Goal: Information Seeking & Learning: Understand process/instructions

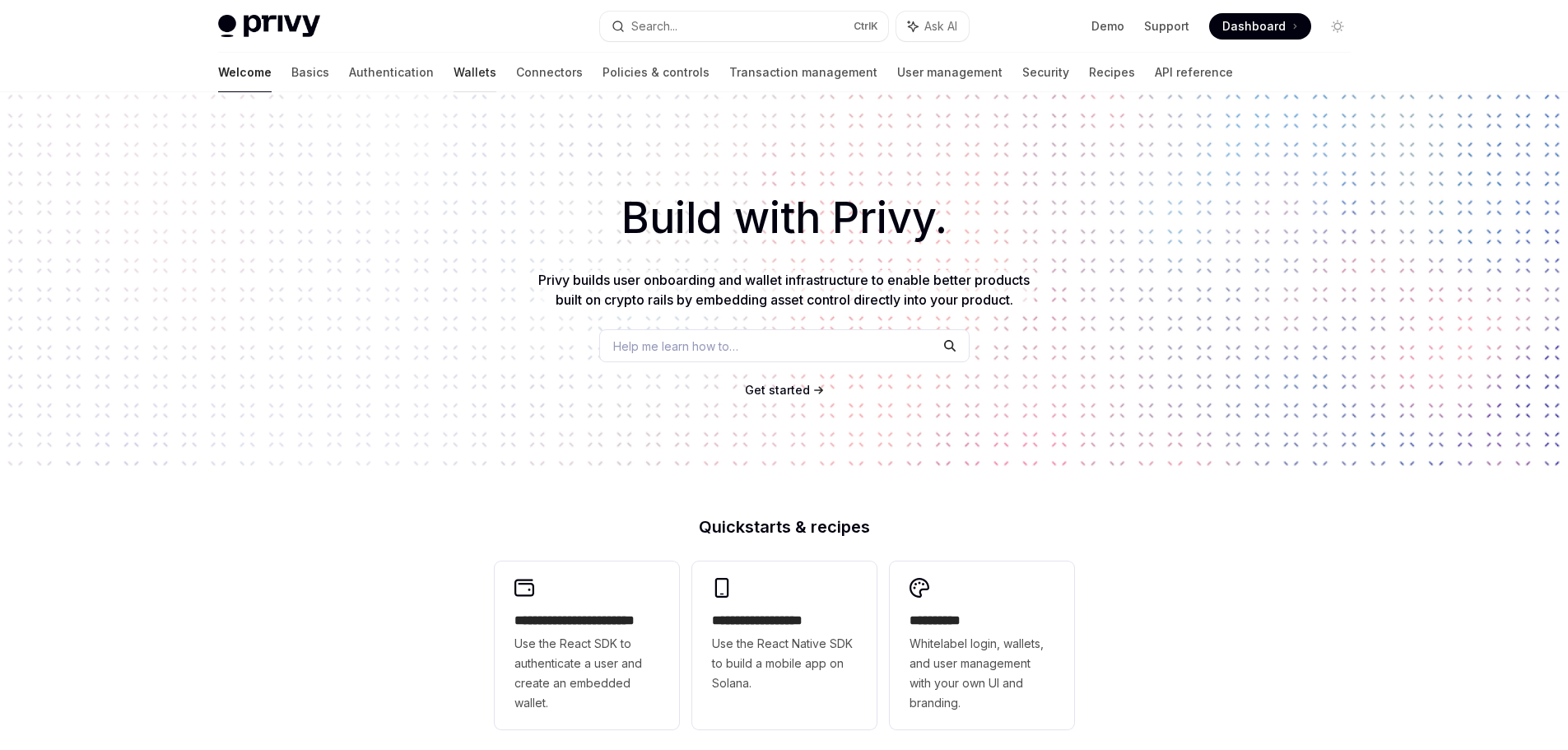
click at [453, 71] on link "Wallets" at bounding box center [474, 72] width 43 height 40
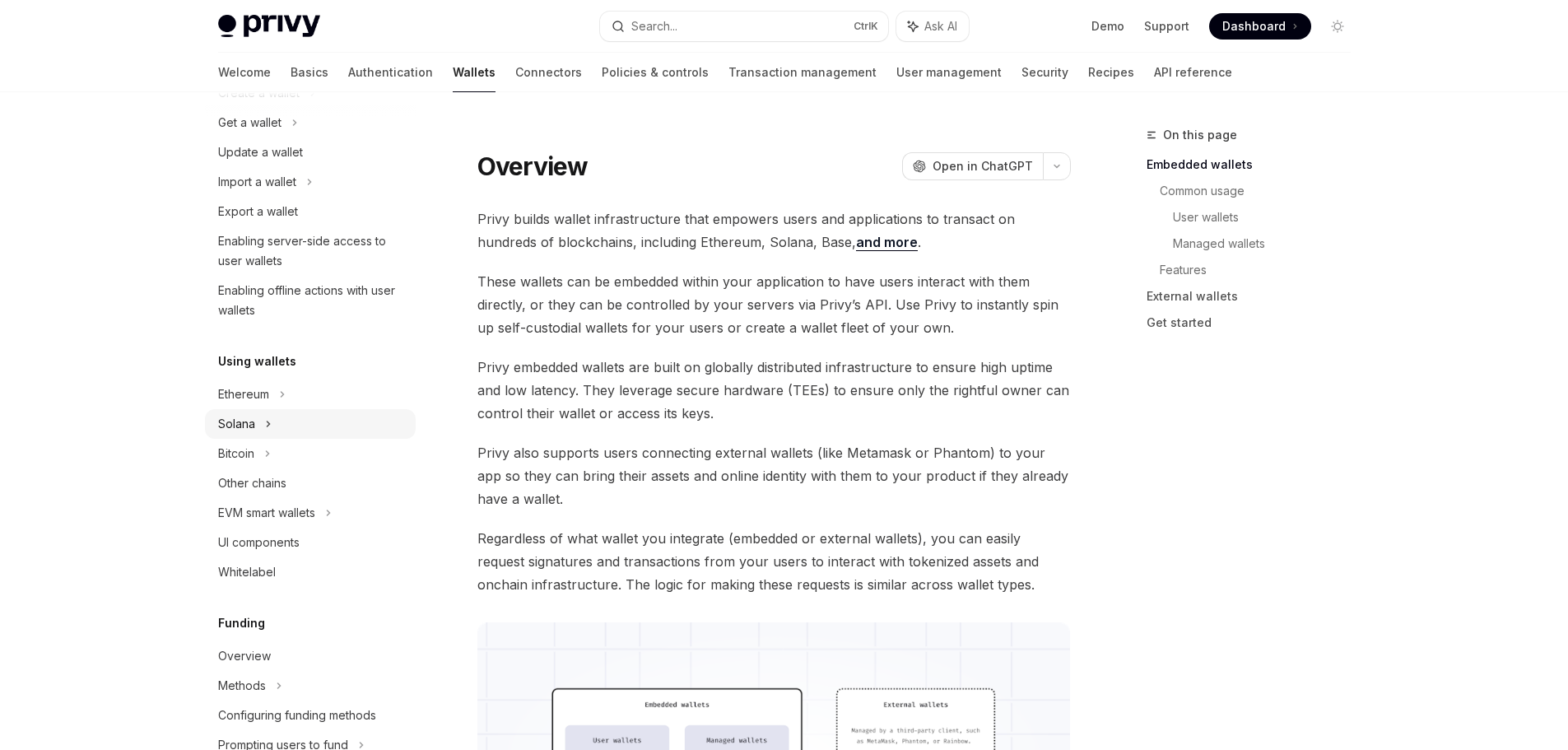
click at [259, 419] on div "Solana" at bounding box center [310, 424] width 211 height 30
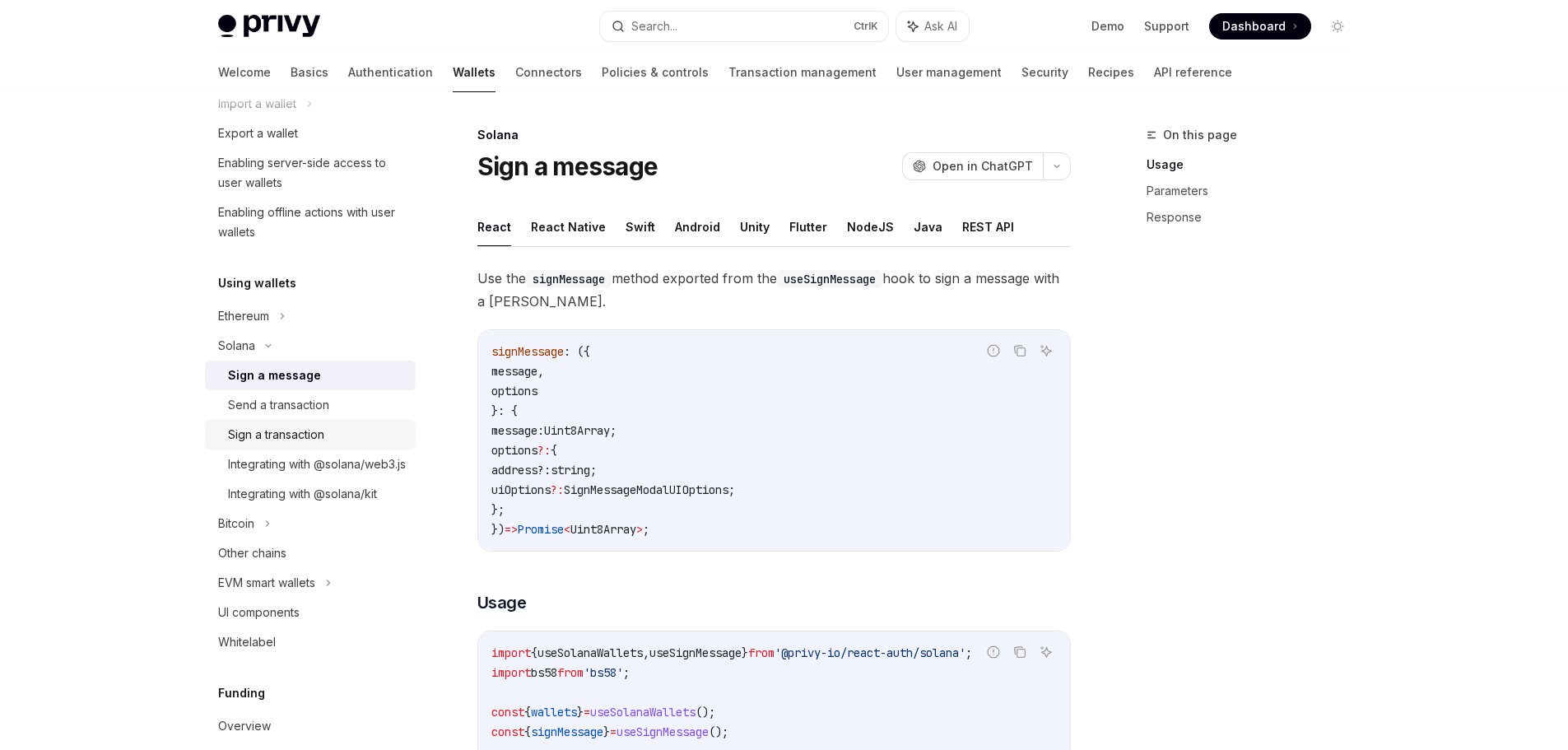
click at [284, 431] on div "Sign a transaction" at bounding box center [276, 435] width 96 height 19
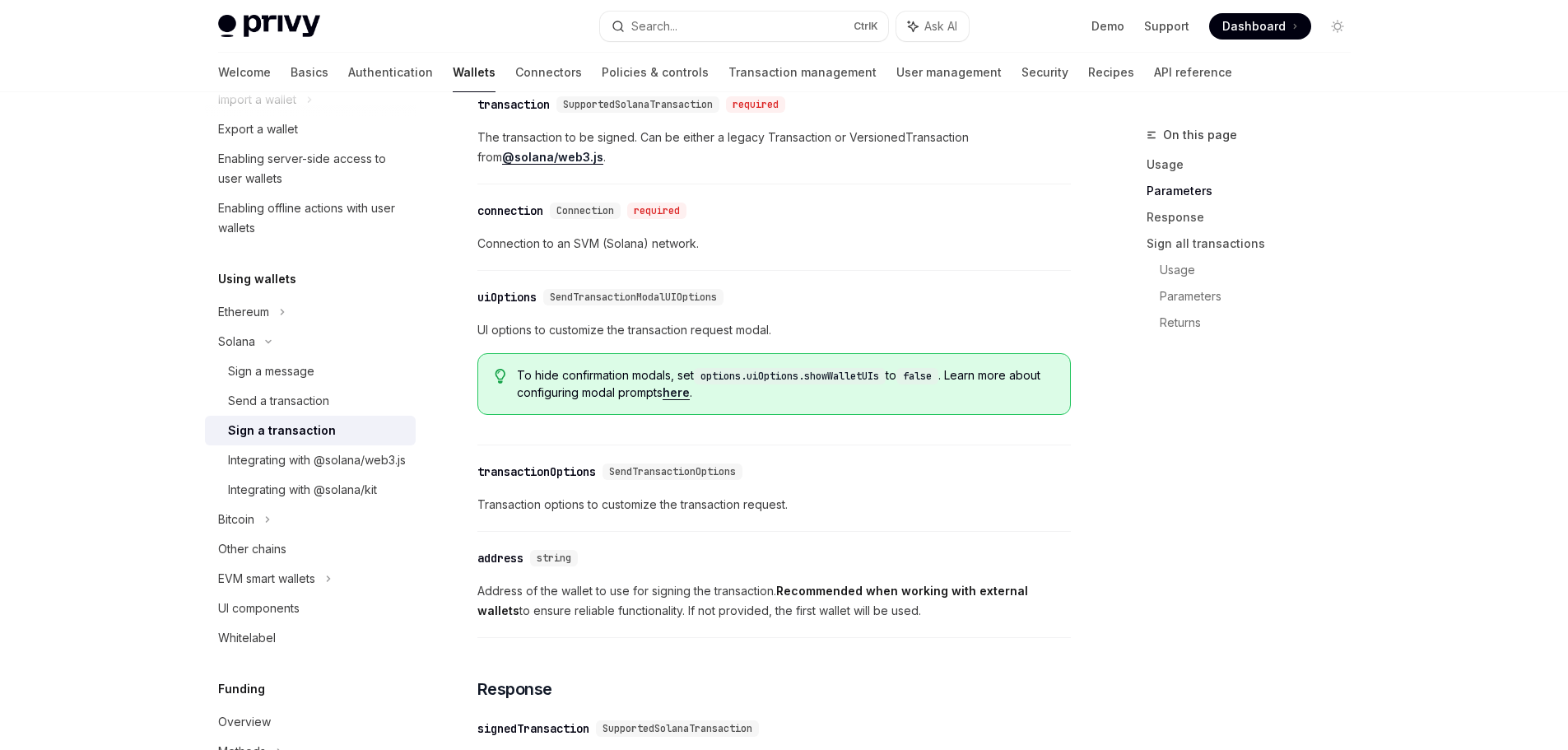
scroll to position [1074, 0]
click at [327, 500] on div "Integrating with @solana/kit" at bounding box center [302, 490] width 149 height 19
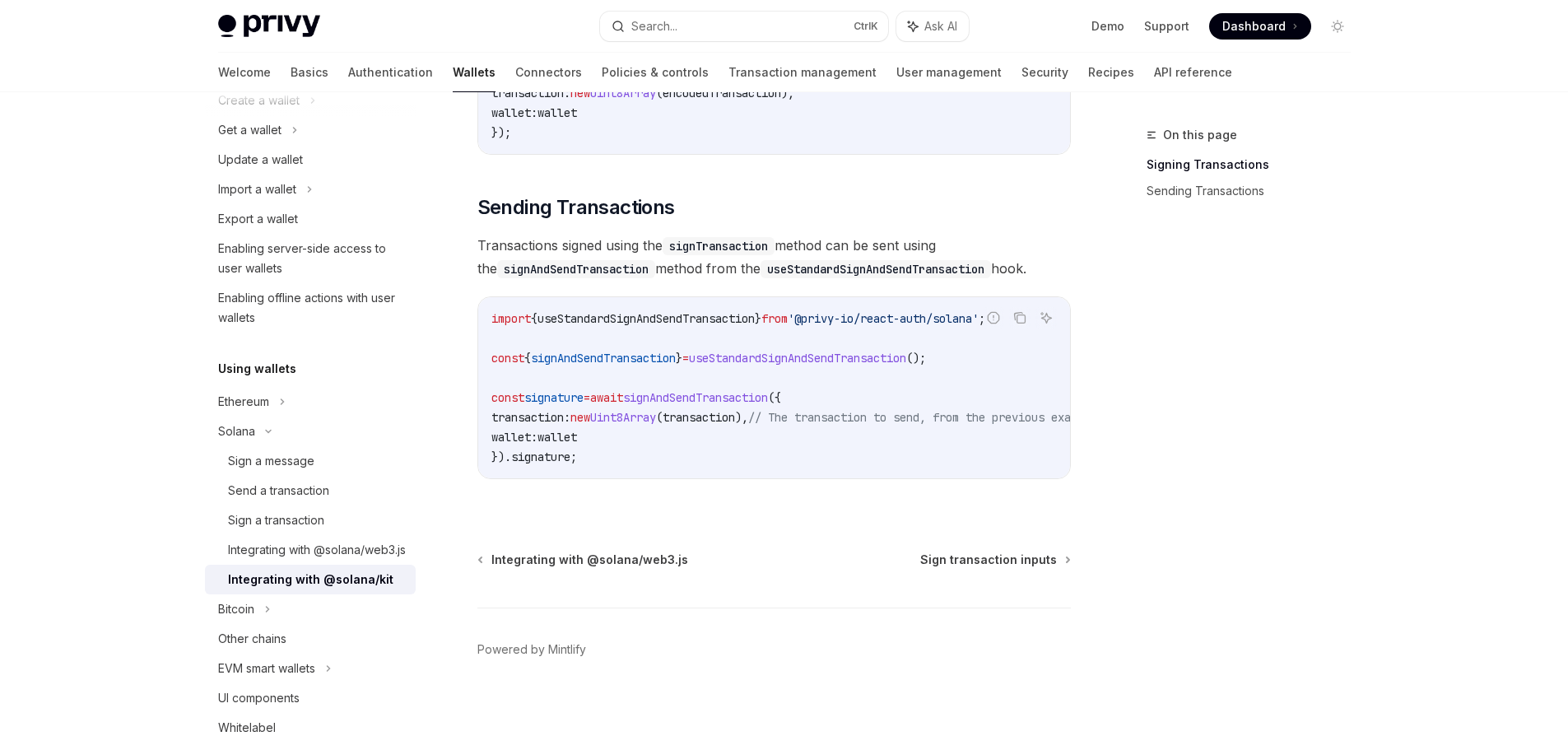
scroll to position [257, 0]
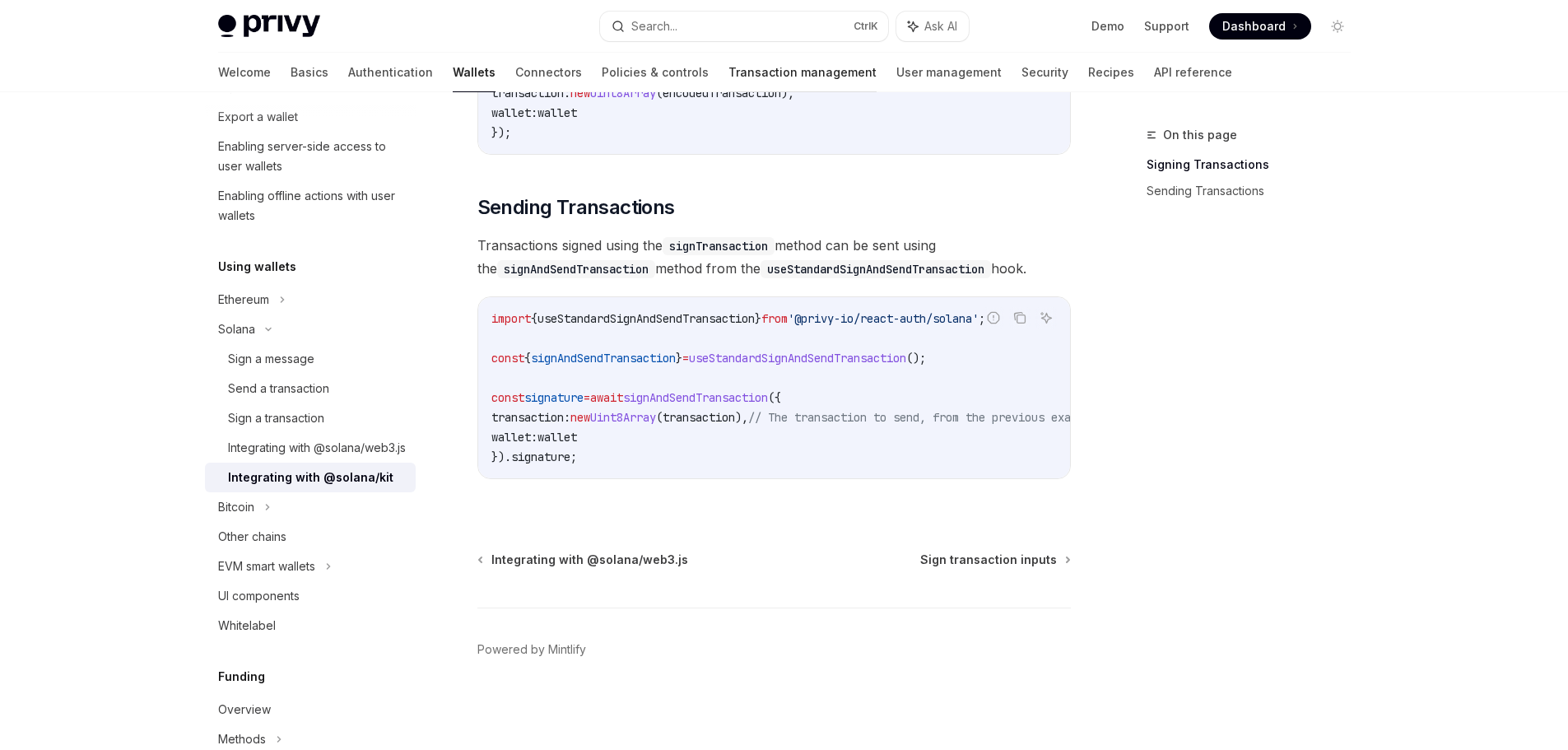
click at [743, 79] on link "Transaction management" at bounding box center [803, 72] width 148 height 40
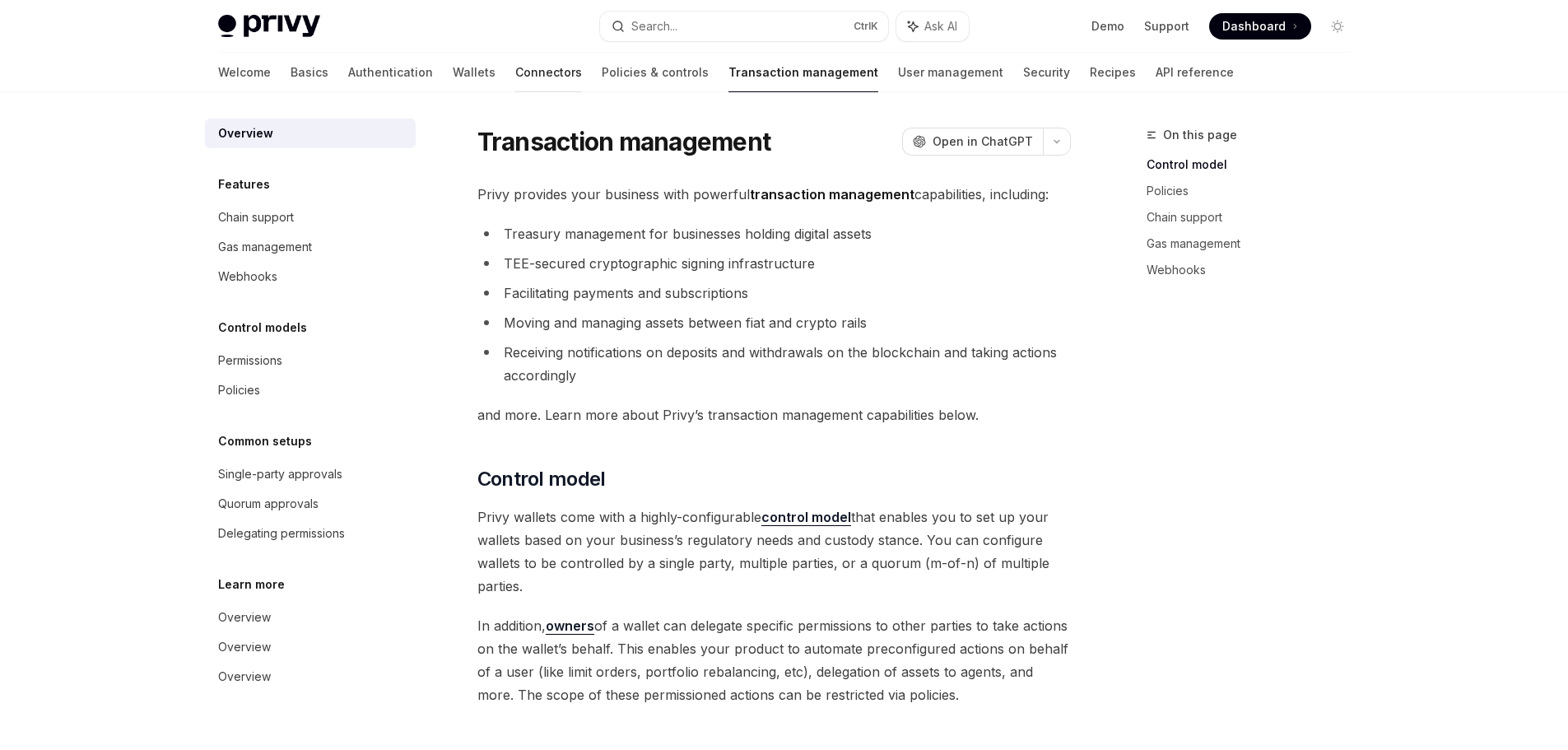
click at [515, 77] on link "Connectors" at bounding box center [549, 72] width 67 height 40
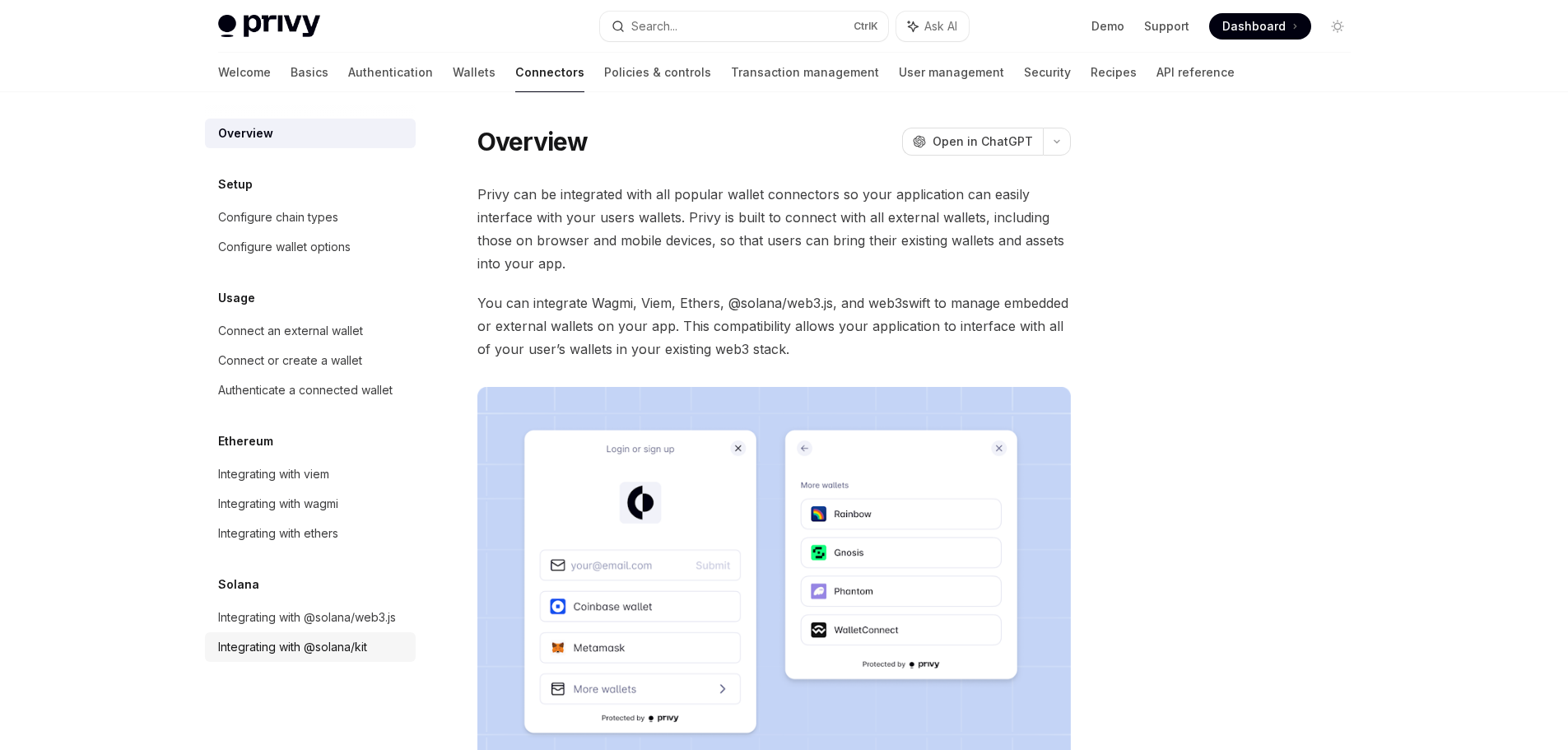
click at [306, 653] on div "Integrating with @solana/kit" at bounding box center [292, 648] width 149 height 19
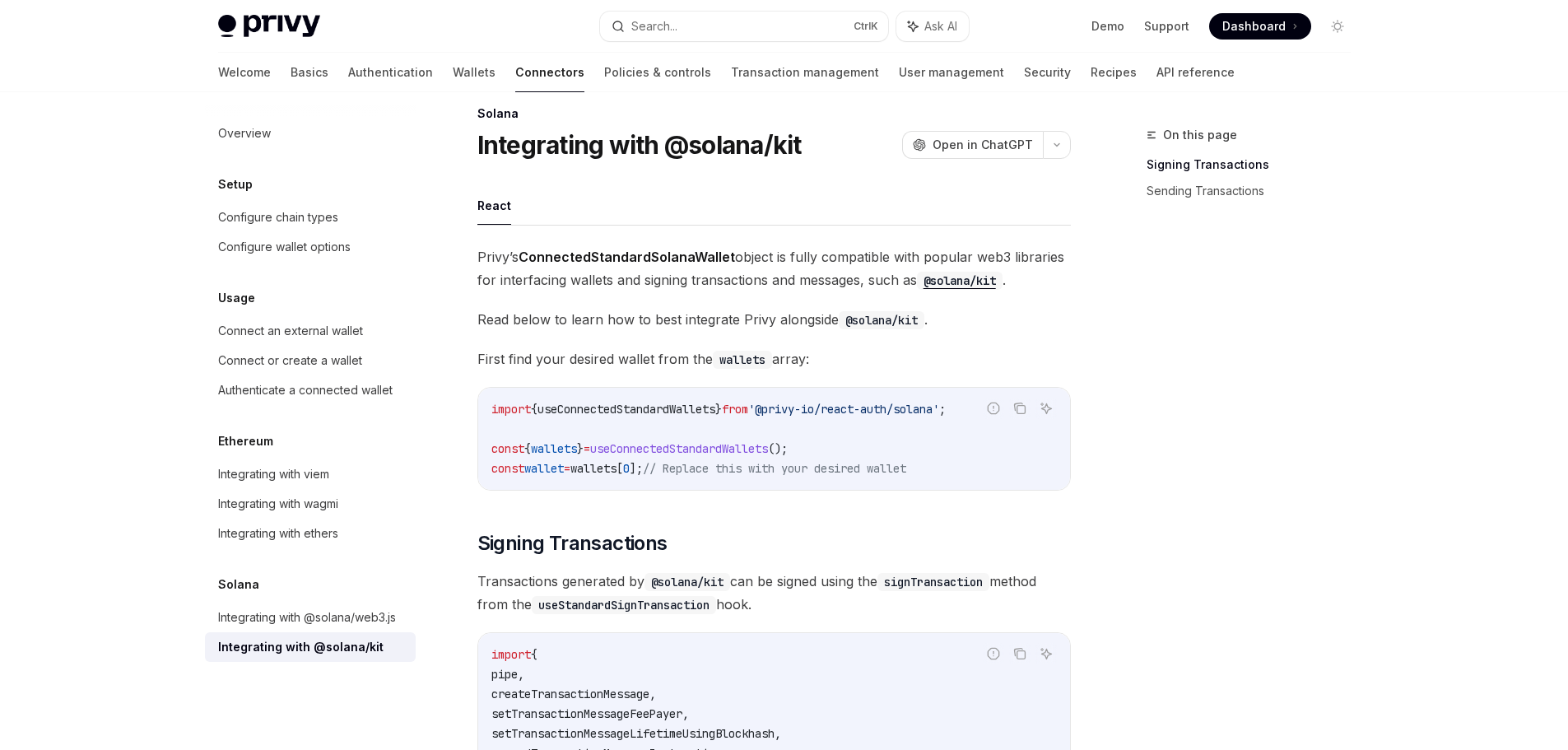
scroll to position [20, 0]
click at [731, 73] on link "Transaction management" at bounding box center [805, 72] width 148 height 40
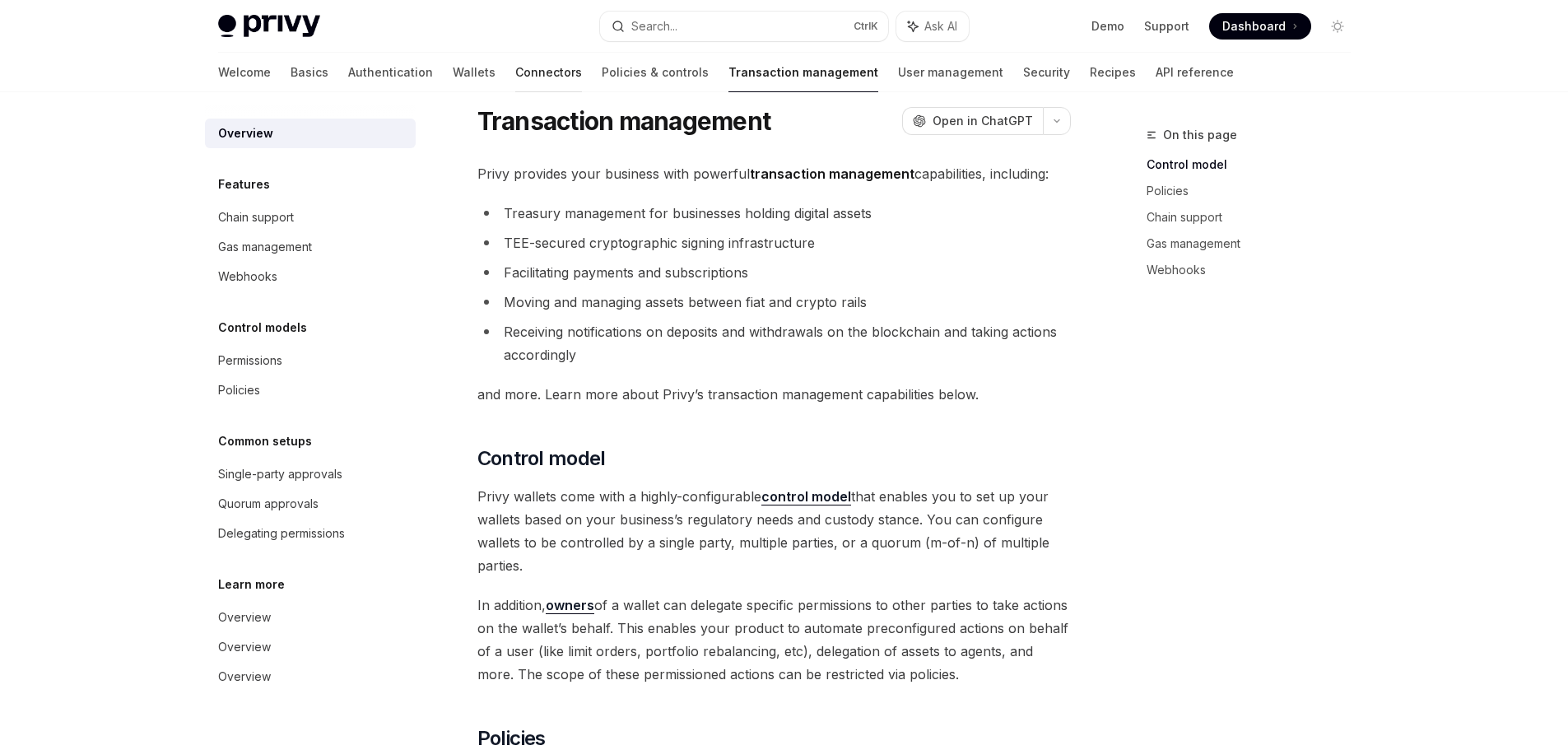
click at [515, 79] on link "Connectors" at bounding box center [549, 72] width 67 height 40
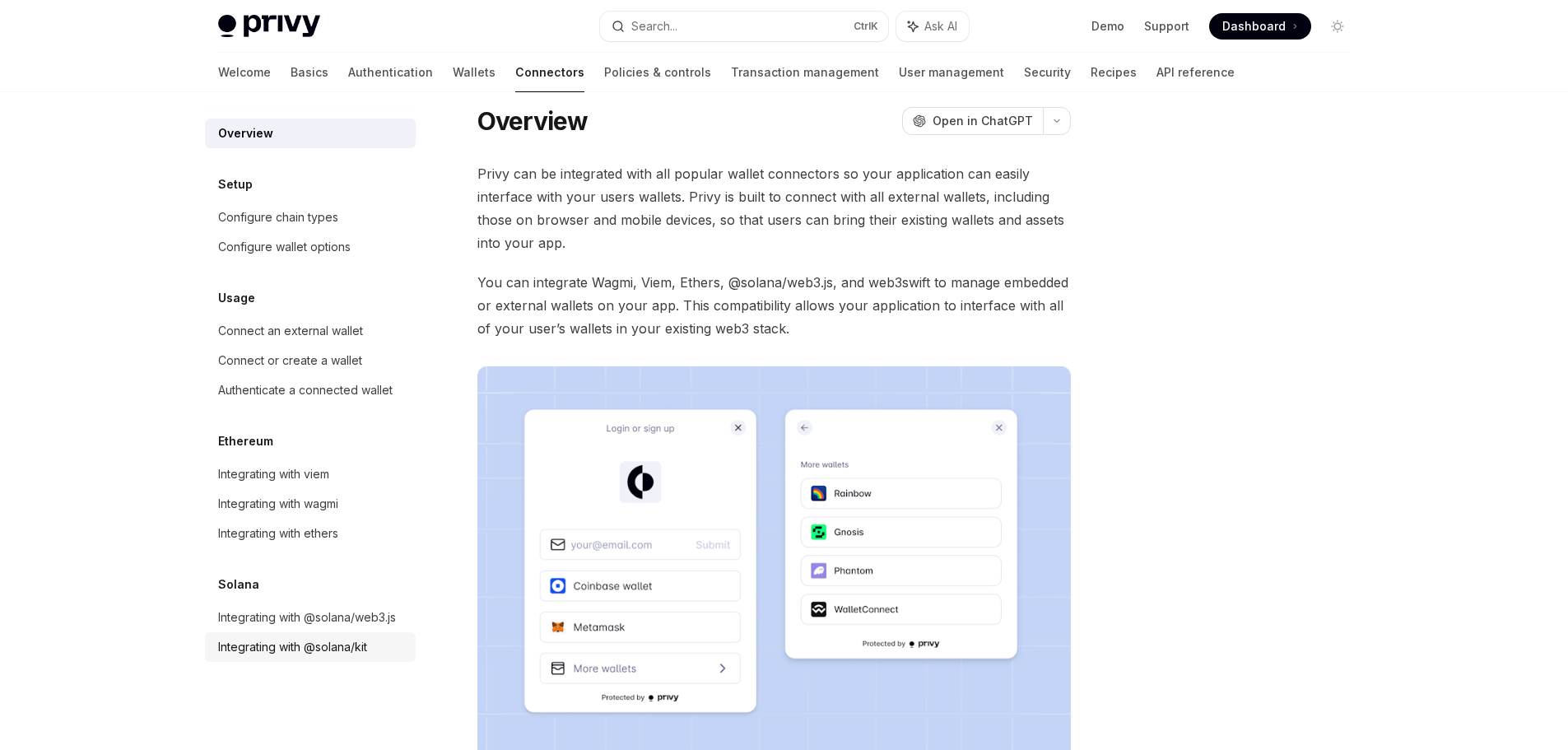
click at [302, 657] on link "Integrating with @solana/kit" at bounding box center [310, 648] width 211 height 30
type textarea "*"
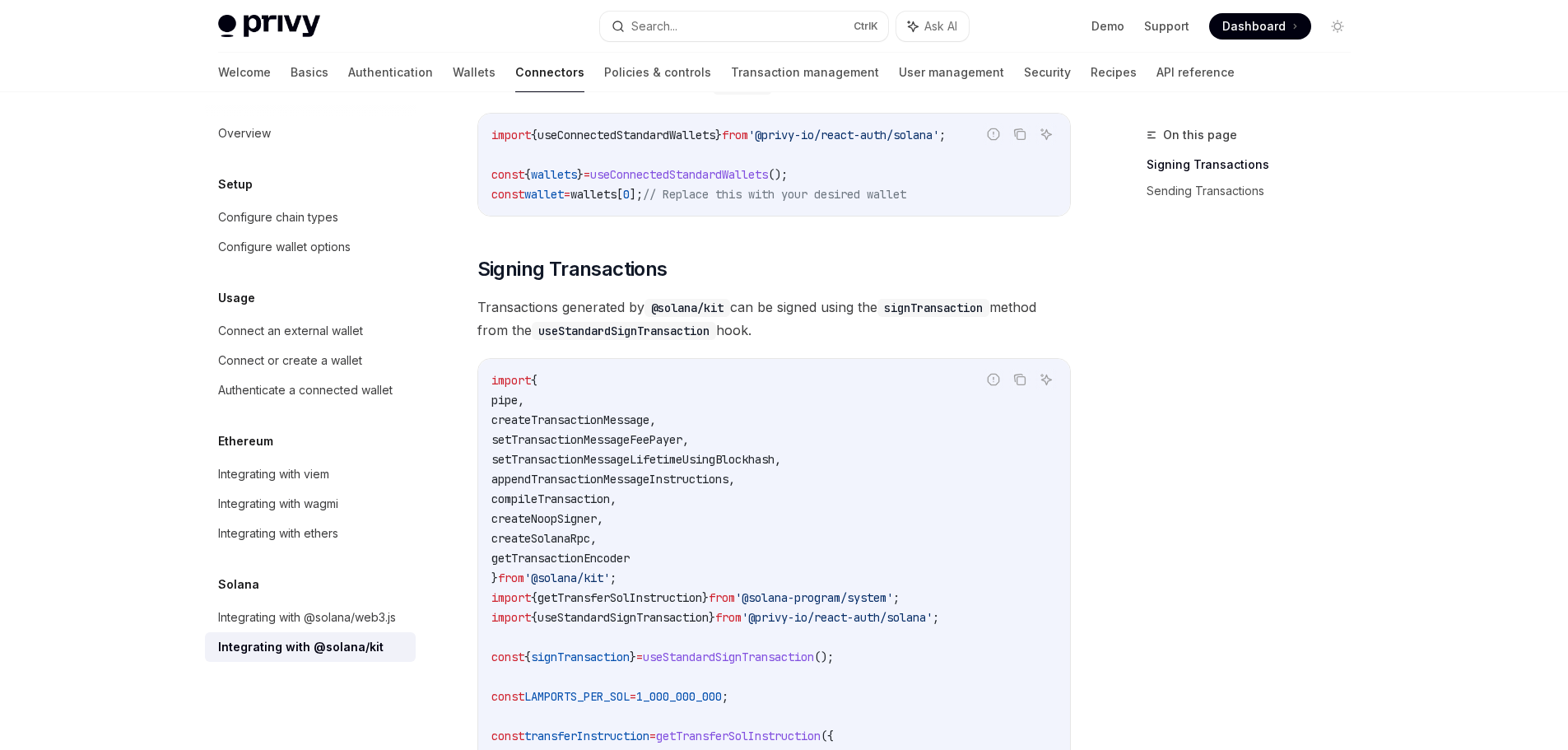
scroll to position [1361, 0]
